Goal: Task Accomplishment & Management: Manage account settings

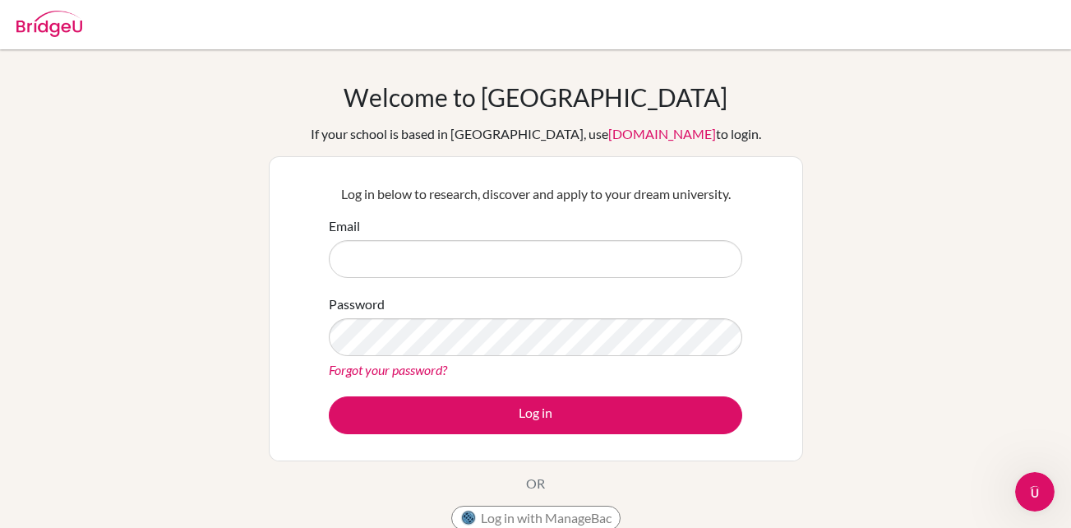
click at [382, 224] on div "Email" at bounding box center [535, 247] width 413 height 62
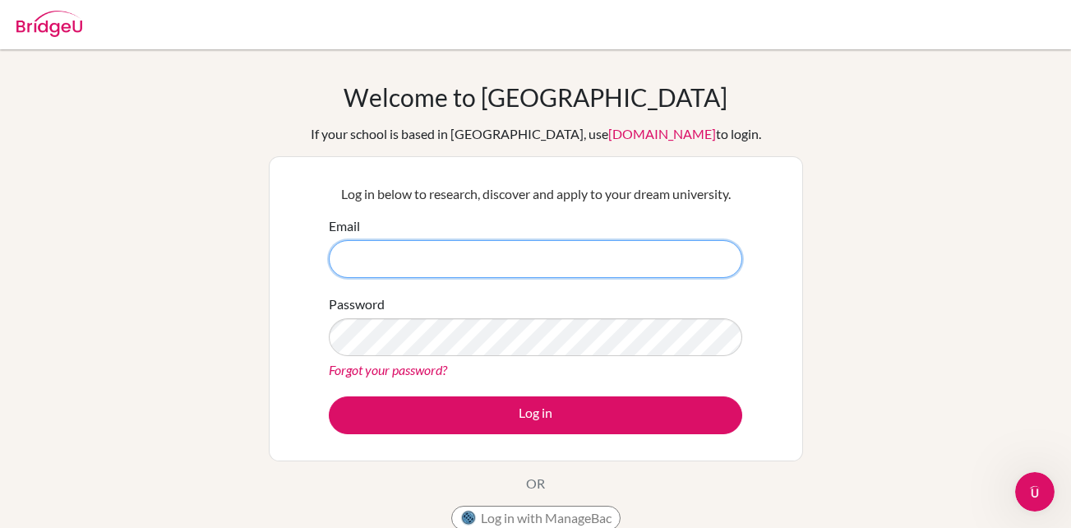
click at [395, 242] on input "Email" at bounding box center [535, 259] width 413 height 38
type input "ta"
drag, startPoint x: 395, startPoint y: 242, endPoint x: 346, endPoint y: 242, distance: 48.5
click at [346, 242] on input "ta" at bounding box center [535, 259] width 413 height 38
type input "201272@jischool.org"
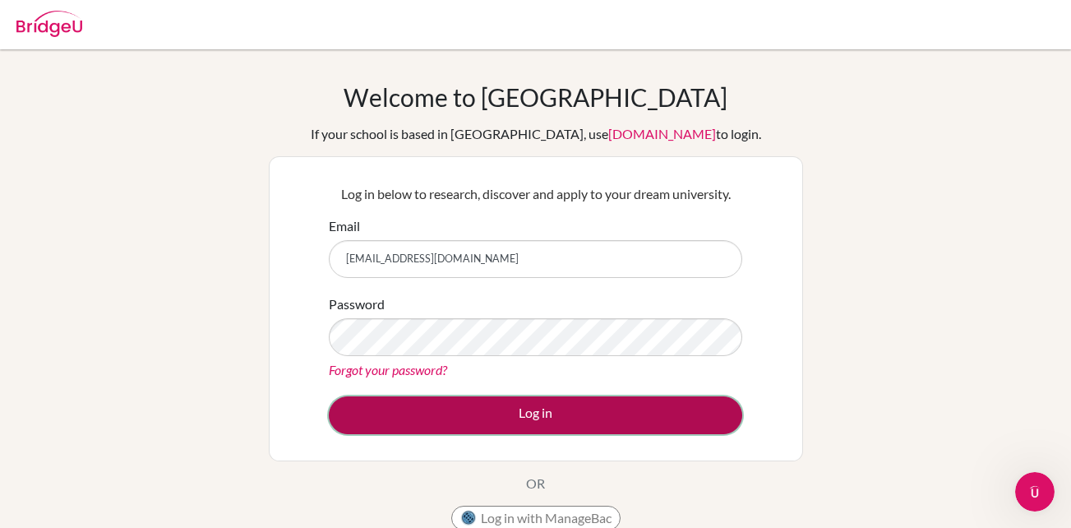
click at [499, 416] on button "Log in" at bounding box center [535, 415] width 413 height 38
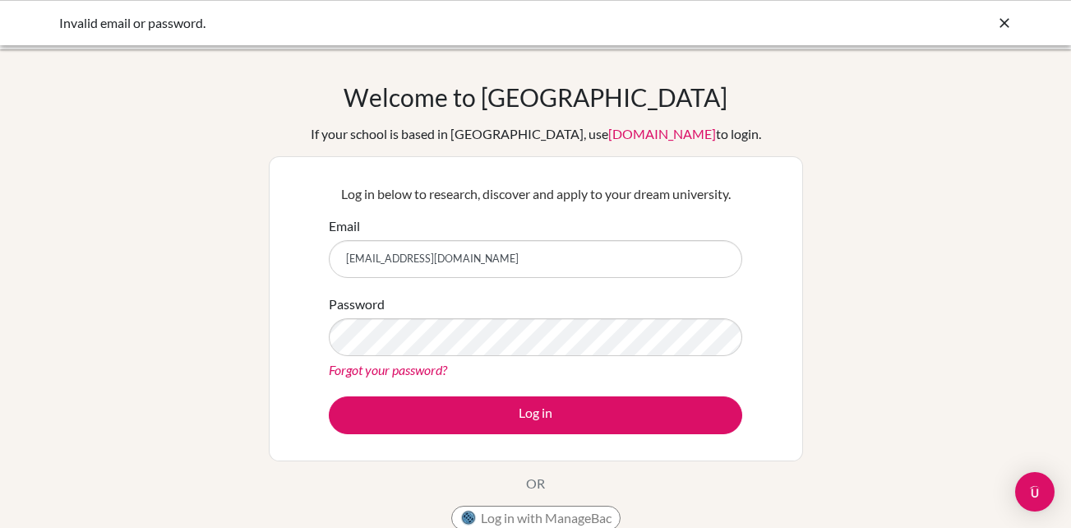
click at [295, 332] on div "Log in below to research, discover and apply to your dream university. Email 20…" at bounding box center [536, 308] width 534 height 305
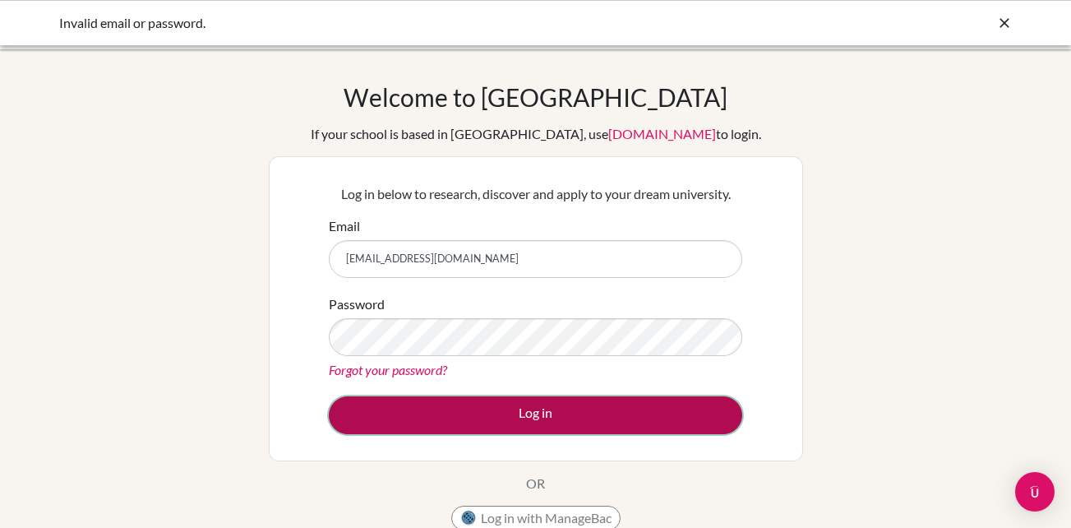
click at [541, 411] on button "Log in" at bounding box center [535, 415] width 413 height 38
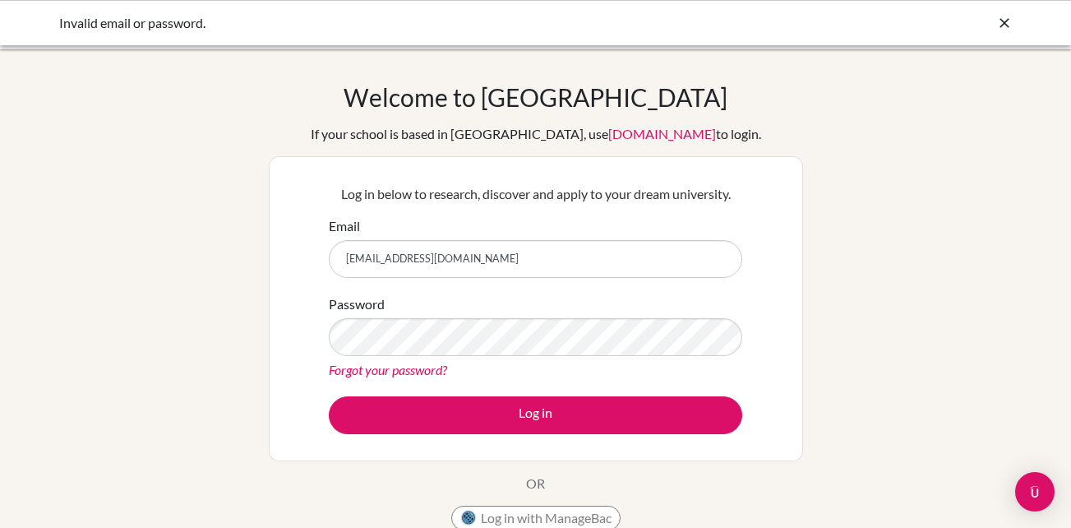
click at [434, 367] on link "Forgot your password?" at bounding box center [388, 370] width 118 height 16
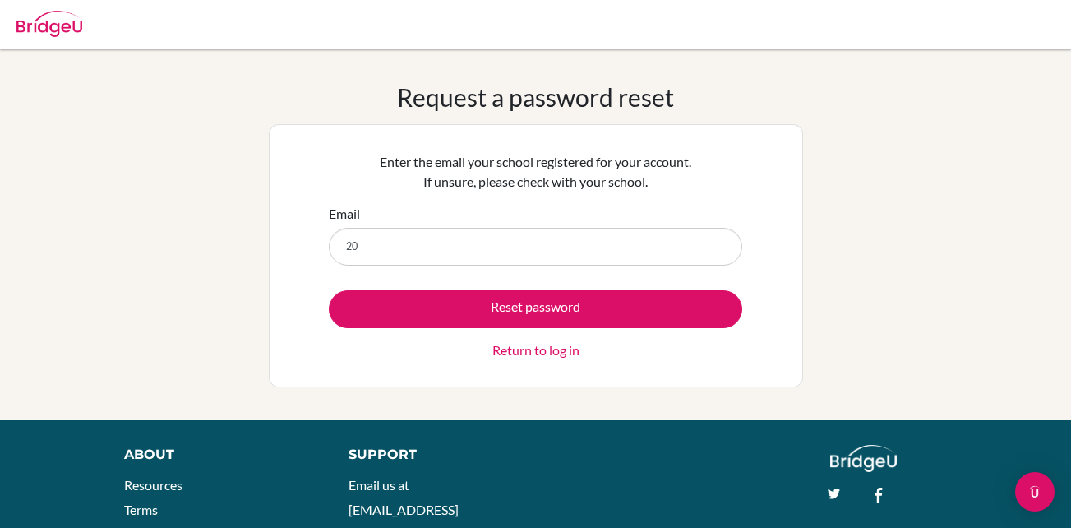
type input "[EMAIL_ADDRESS][DOMAIN_NAME]"
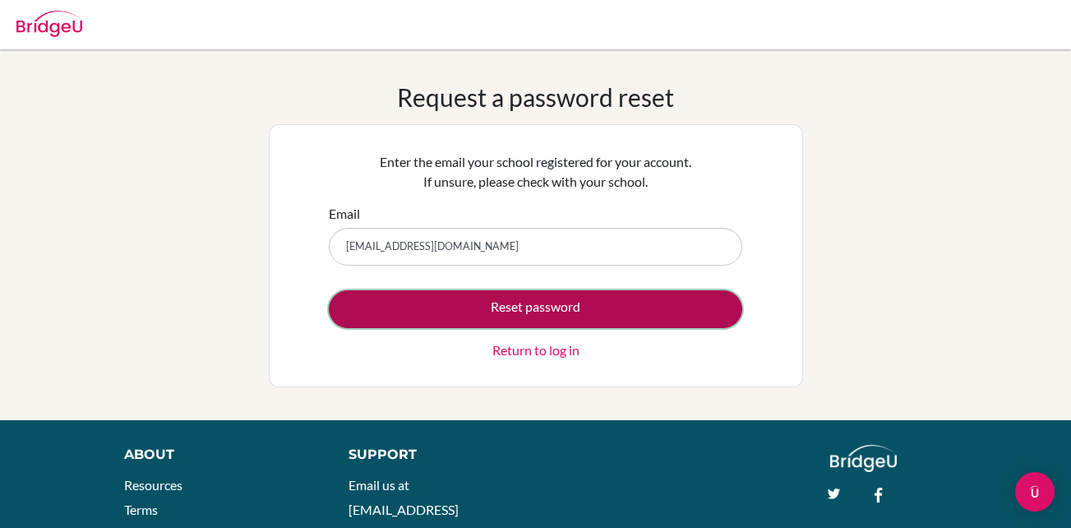
drag, startPoint x: 454, startPoint y: 306, endPoint x: 679, endPoint y: 305, distance: 225.2
click at [679, 305] on button "Reset password" at bounding box center [535, 309] width 413 height 38
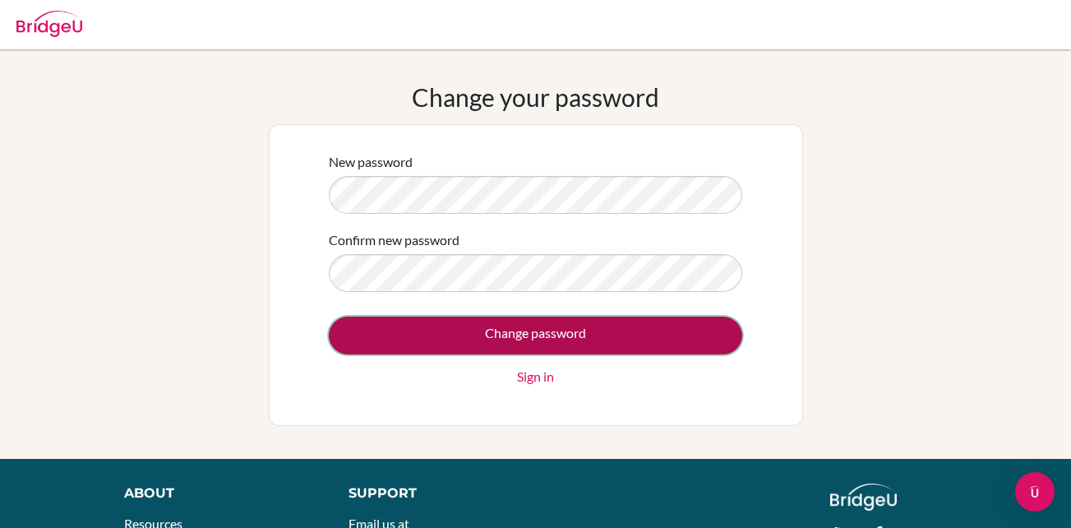
click at [700, 337] on input "Change password" at bounding box center [535, 335] width 413 height 38
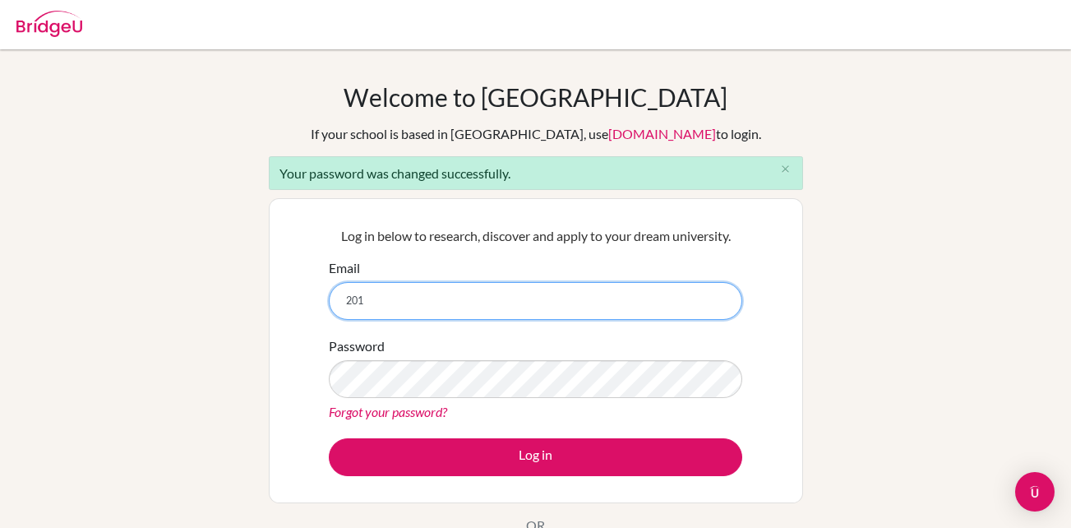
type input "[EMAIL_ADDRESS][DOMAIN_NAME]"
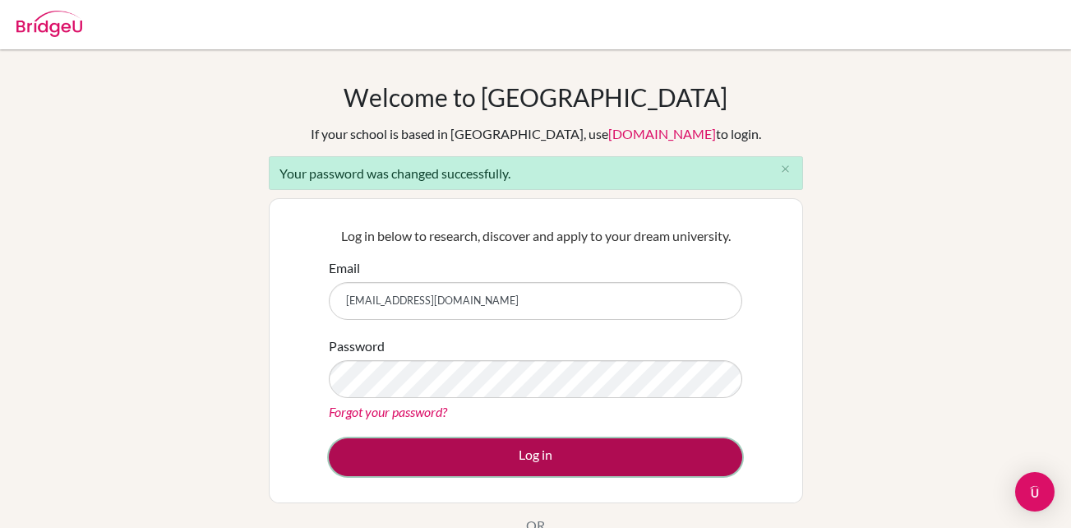
click at [505, 462] on button "Log in" at bounding box center [535, 457] width 413 height 38
